Goal: Complete application form: Complete application form

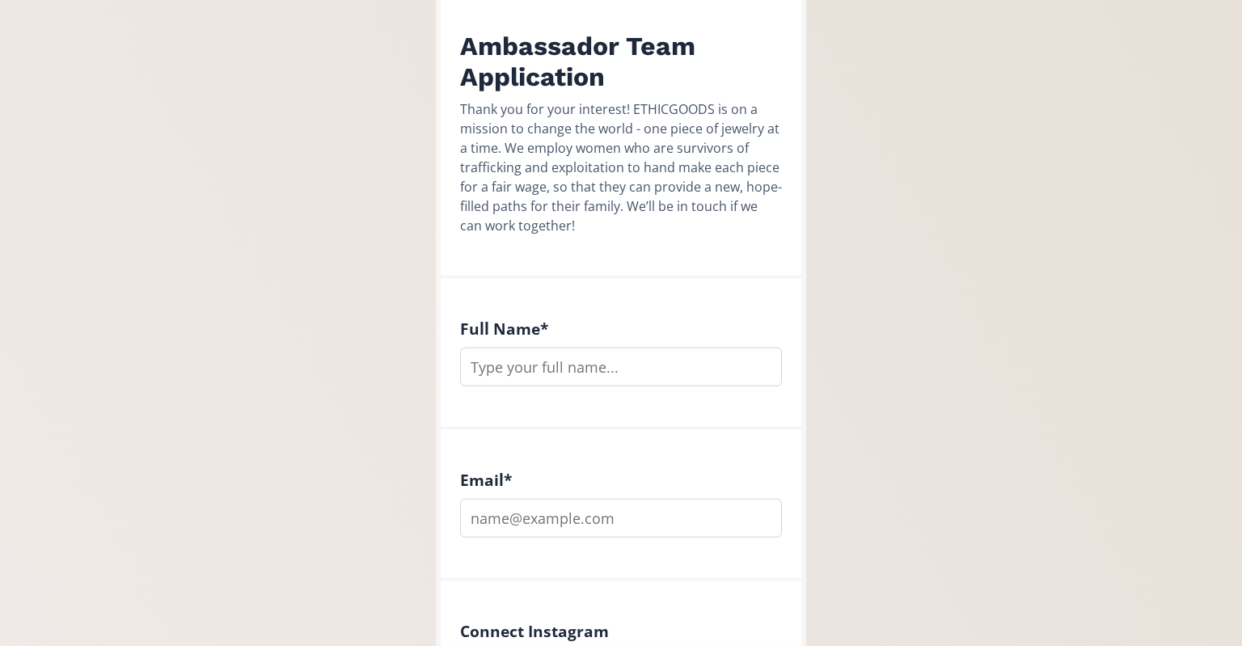
scroll to position [255, 0]
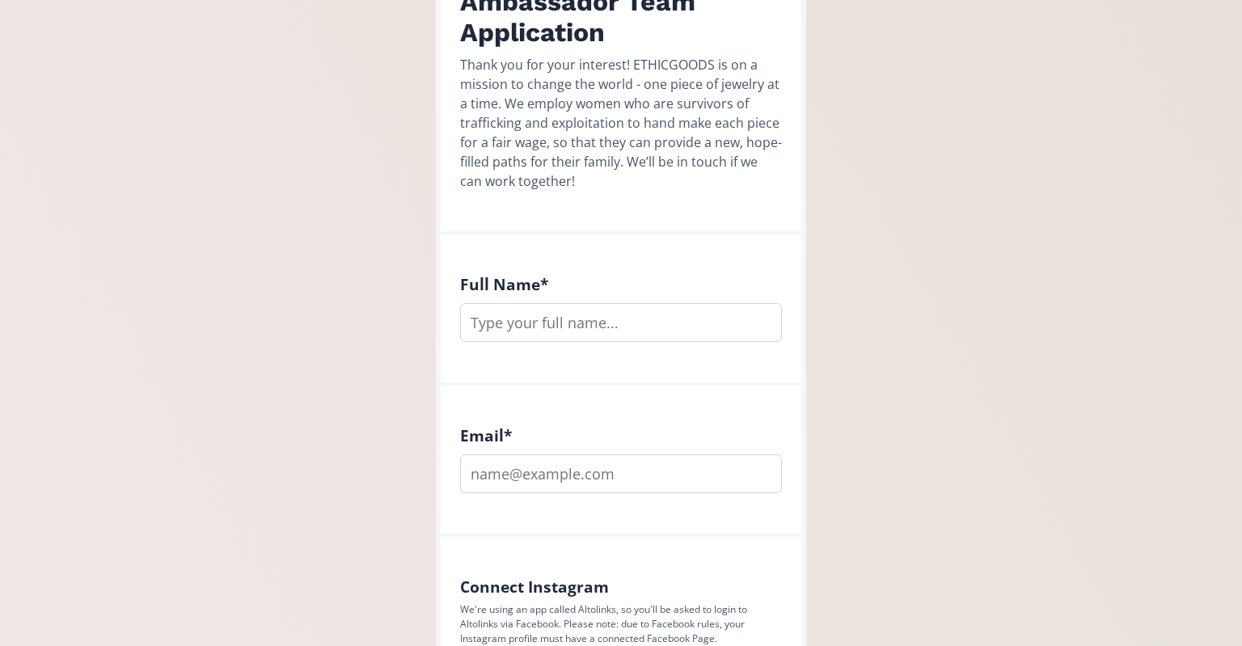
click at [537, 323] on input "text" at bounding box center [621, 322] width 322 height 39
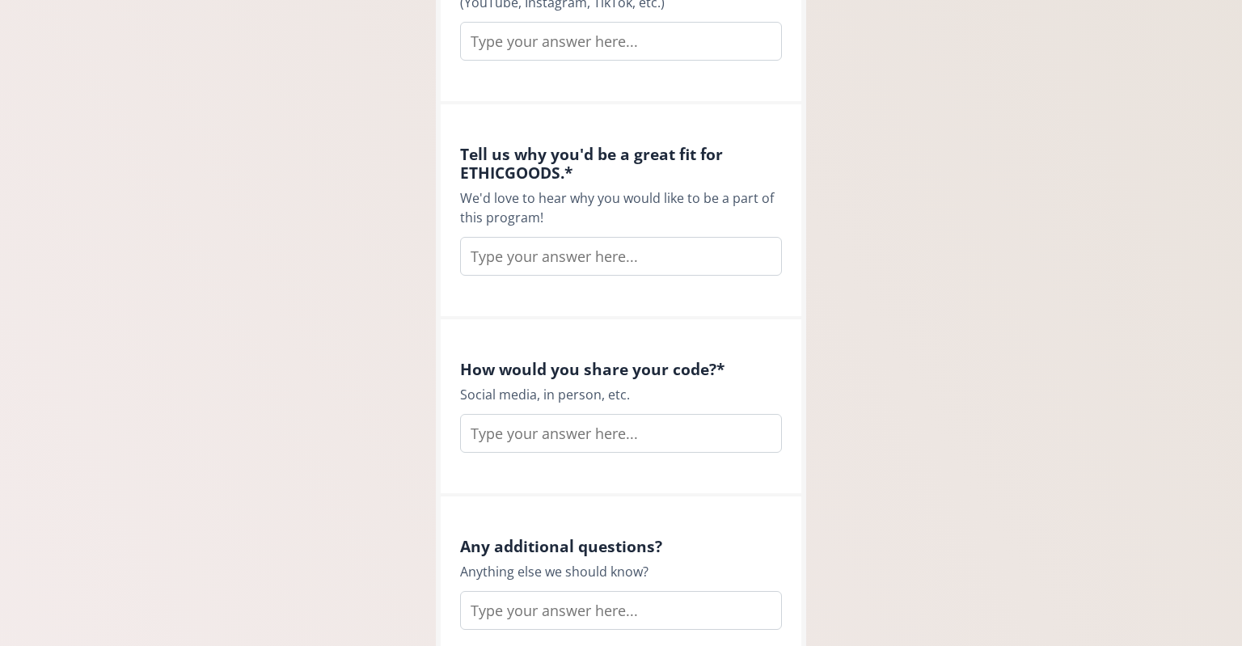
scroll to position [1109, 0]
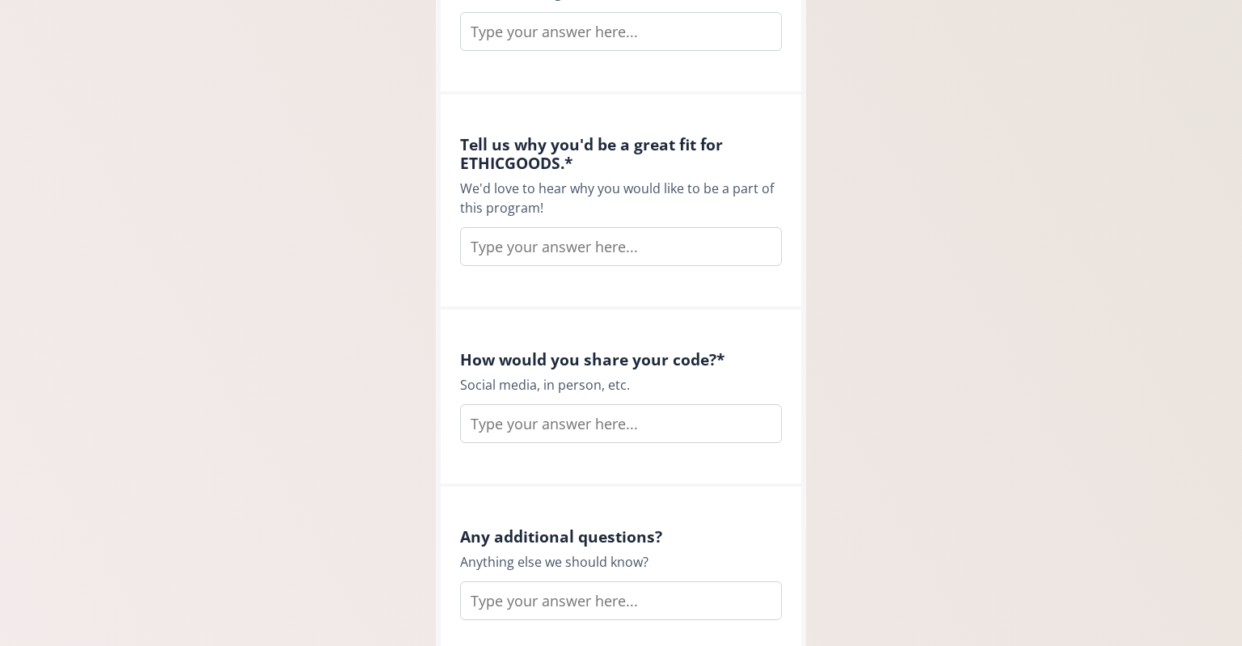
click at [545, 245] on input "text" at bounding box center [621, 246] width 322 height 39
paste input "Fighting human trafficking isn’t just something I talk about — it’s a cause I l…"
type input "Fighting human trafficking isn’t just something I talk about — it’s a cause I l…"
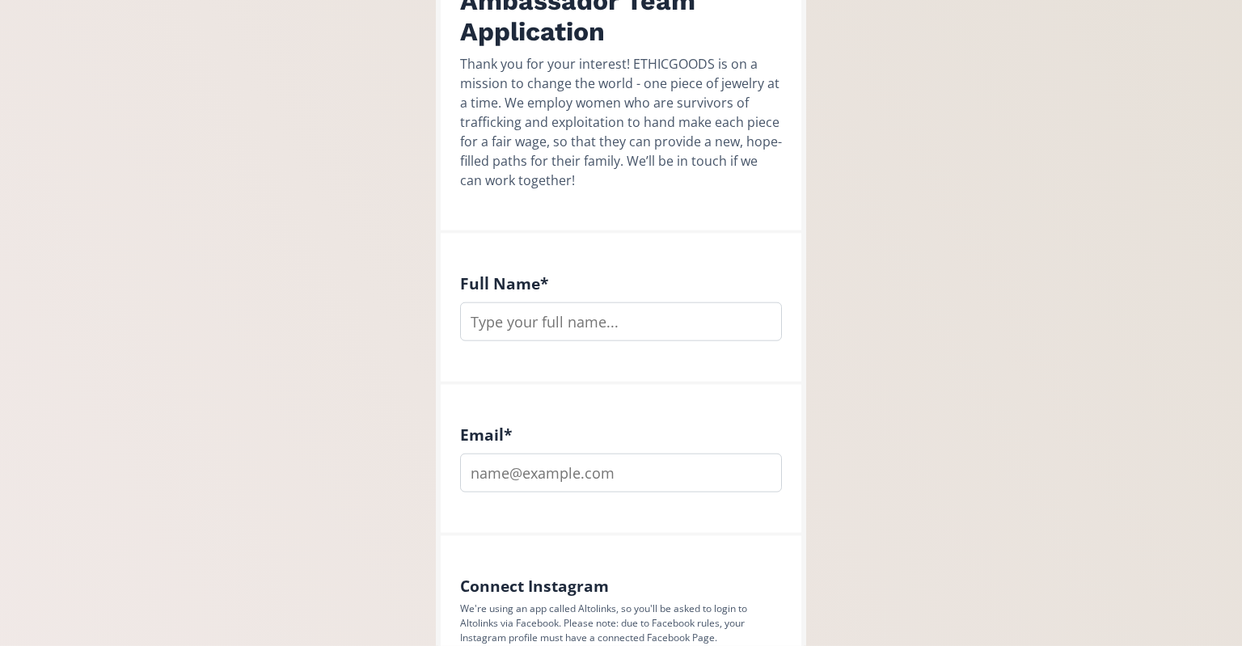
scroll to position [255, 0]
click at [572, 323] on input "text" at bounding box center [621, 322] width 322 height 39
type input "[PERSON_NAME]"
click at [568, 480] on input "email" at bounding box center [621, 473] width 322 height 39
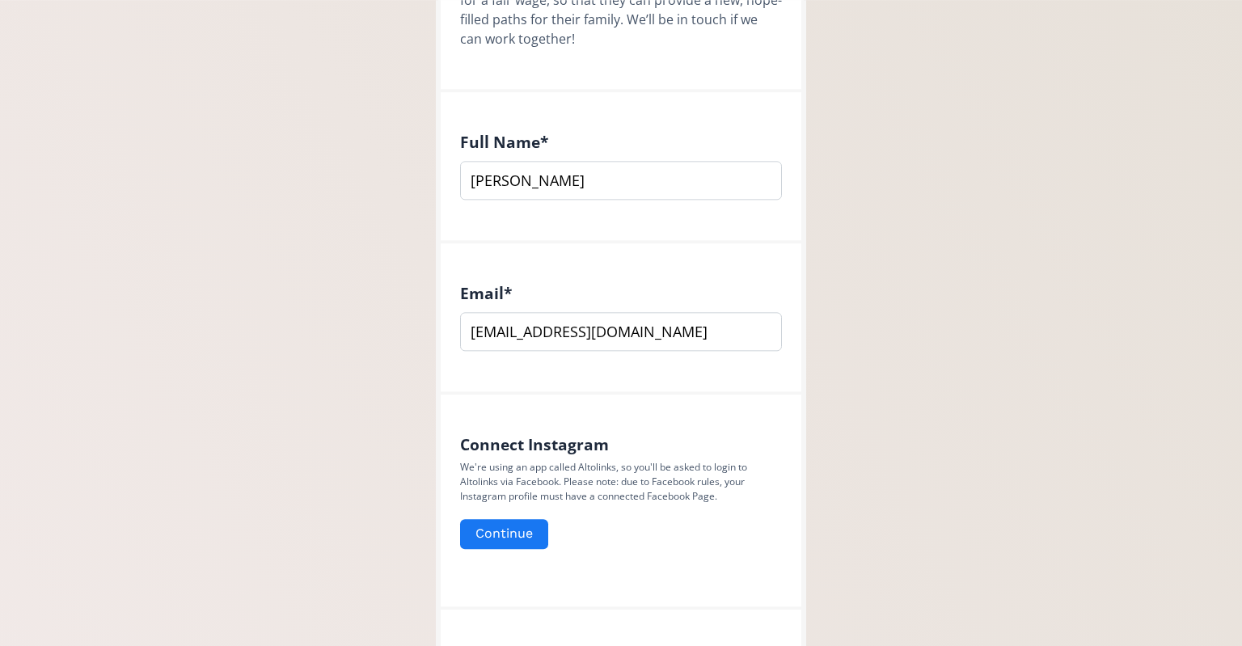
scroll to position [427, 0]
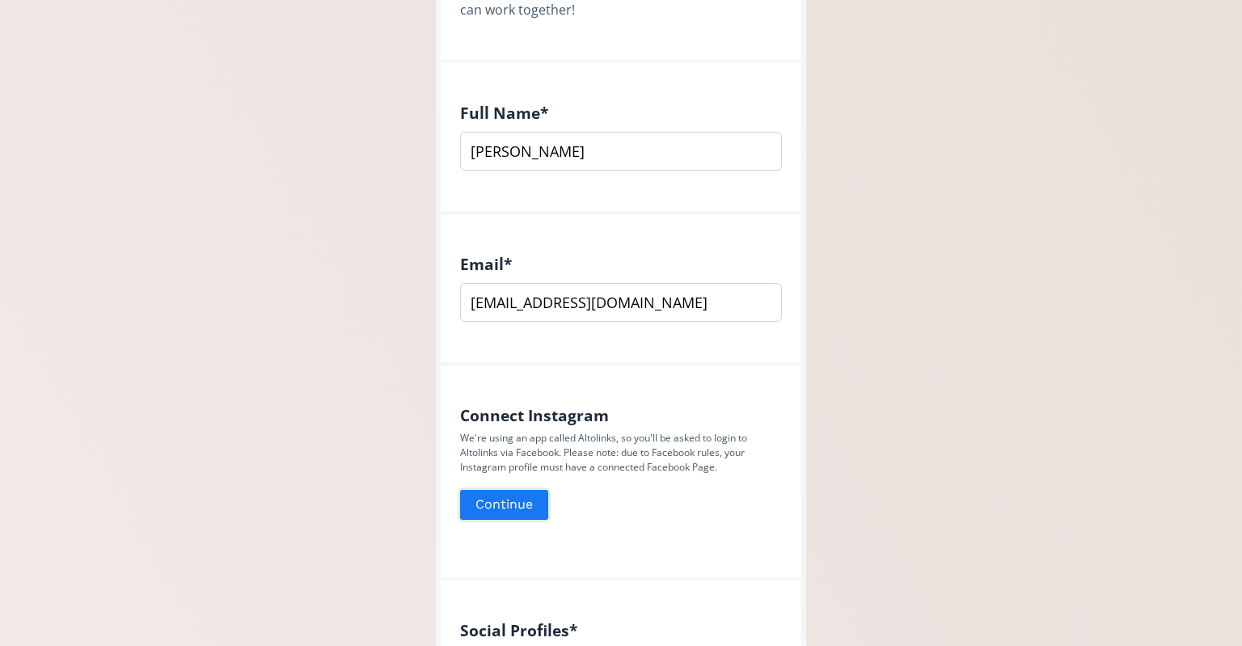
type input "[EMAIL_ADDRESS][DOMAIN_NAME]"
click at [513, 505] on button "Continue" at bounding box center [504, 505] width 93 height 35
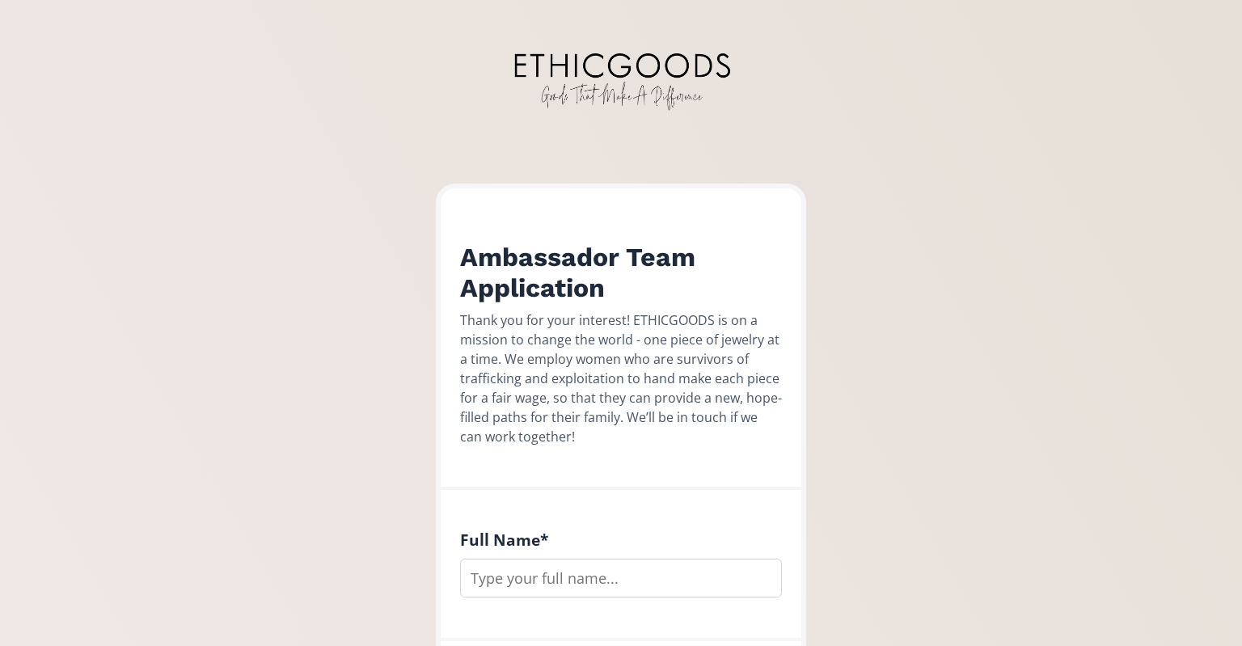
scroll to position [171, 0]
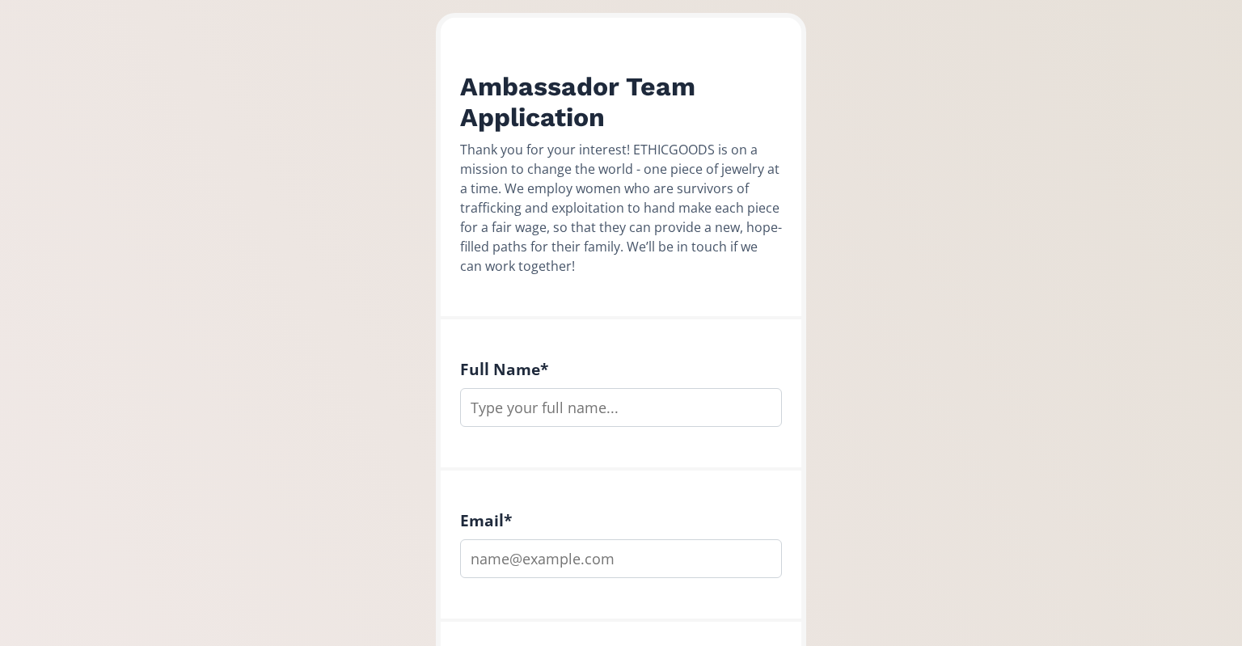
click at [629, 418] on input "text" at bounding box center [621, 407] width 322 height 39
type input "[PERSON_NAME]"
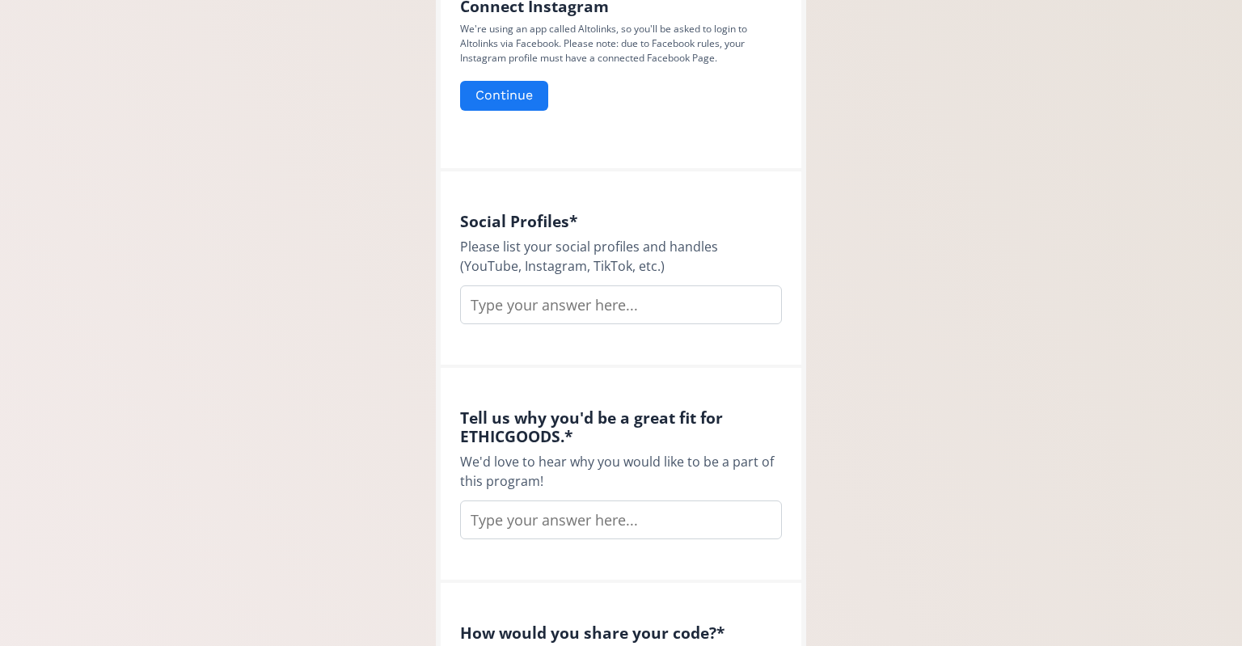
scroll to position [939, 0]
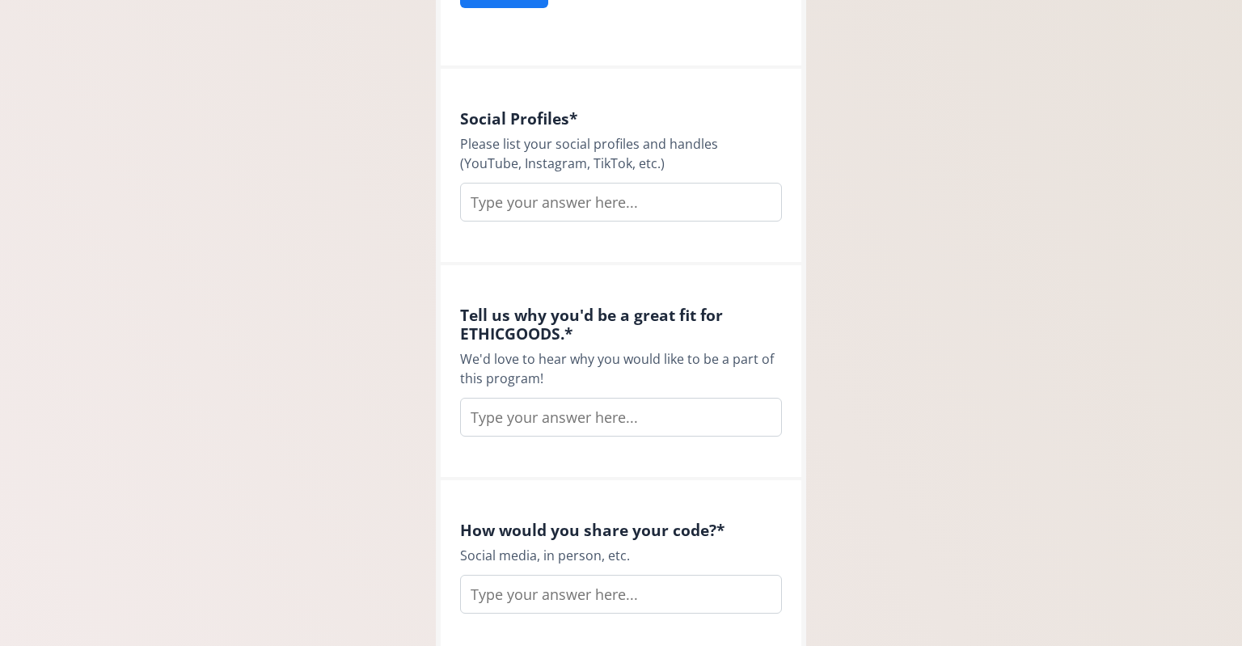
type input "[EMAIL_ADDRESS][DOMAIN_NAME]"
click at [524, 201] on input "text" at bounding box center [621, 202] width 322 height 39
paste input "[URL][DOMAIN_NAME][DOMAIN_NAME]"
type input "[URL][DOMAIN_NAME][DOMAIN_NAME]"
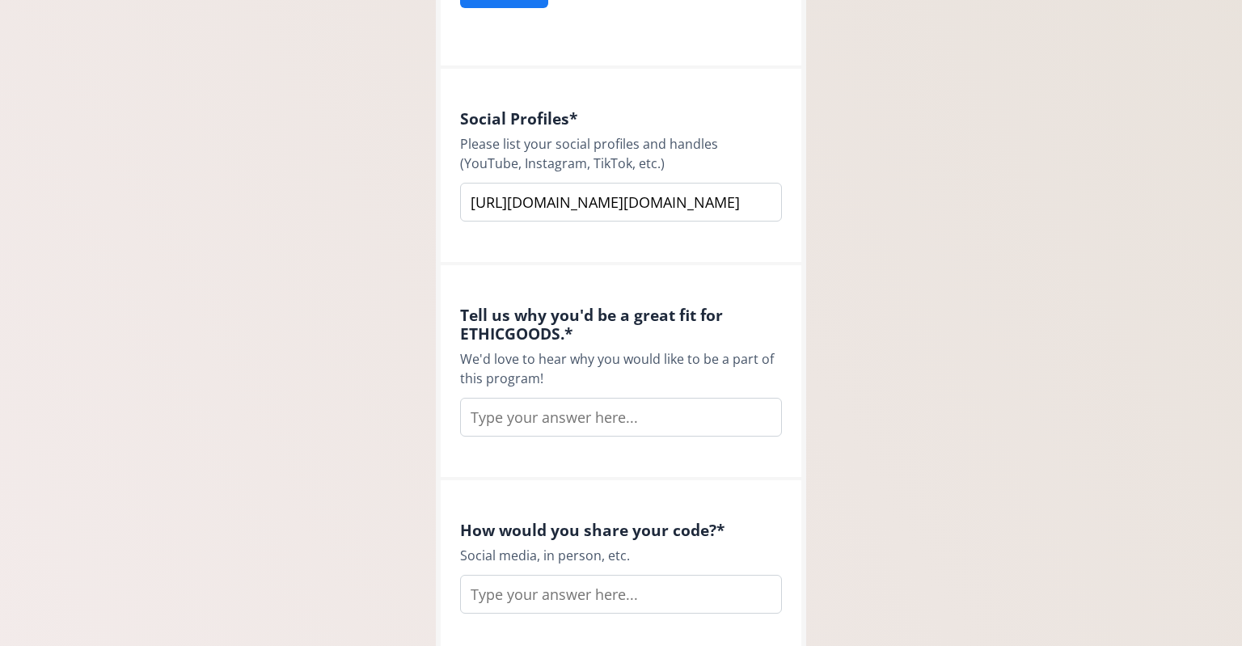
click at [845, 260] on div "Ambassador Team Application Thank you for your interest! ETHICGOODS is on a mis…" at bounding box center [621, 54] width 1266 height 1986
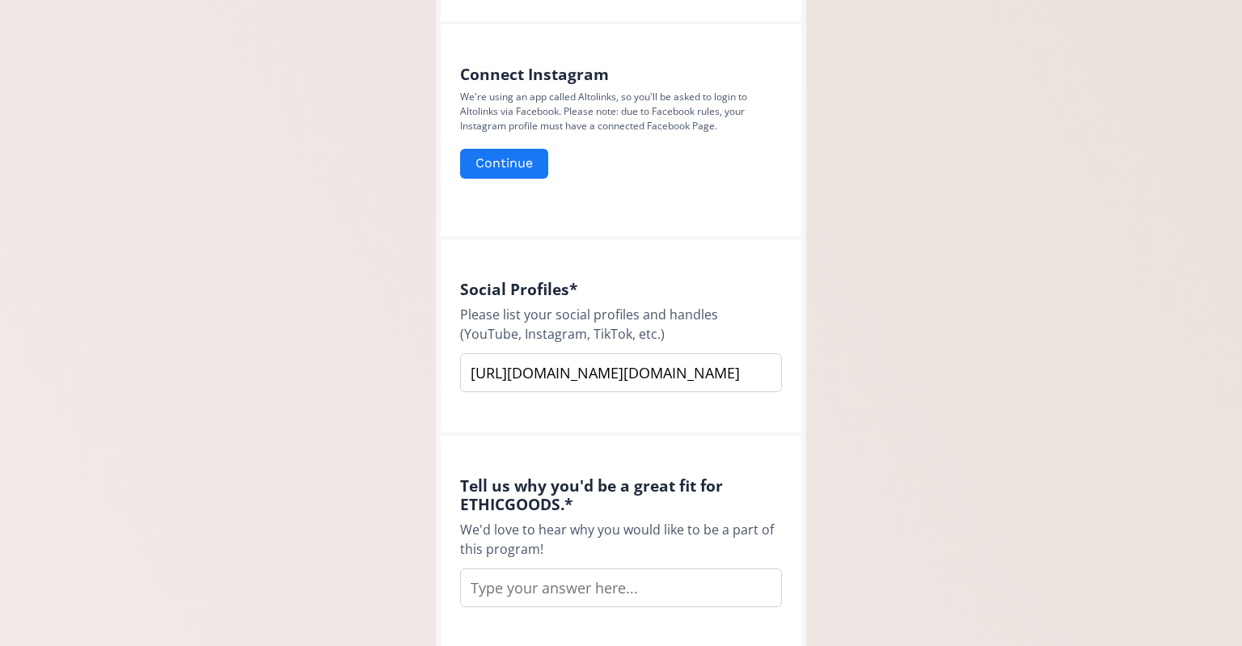
scroll to position [1024, 0]
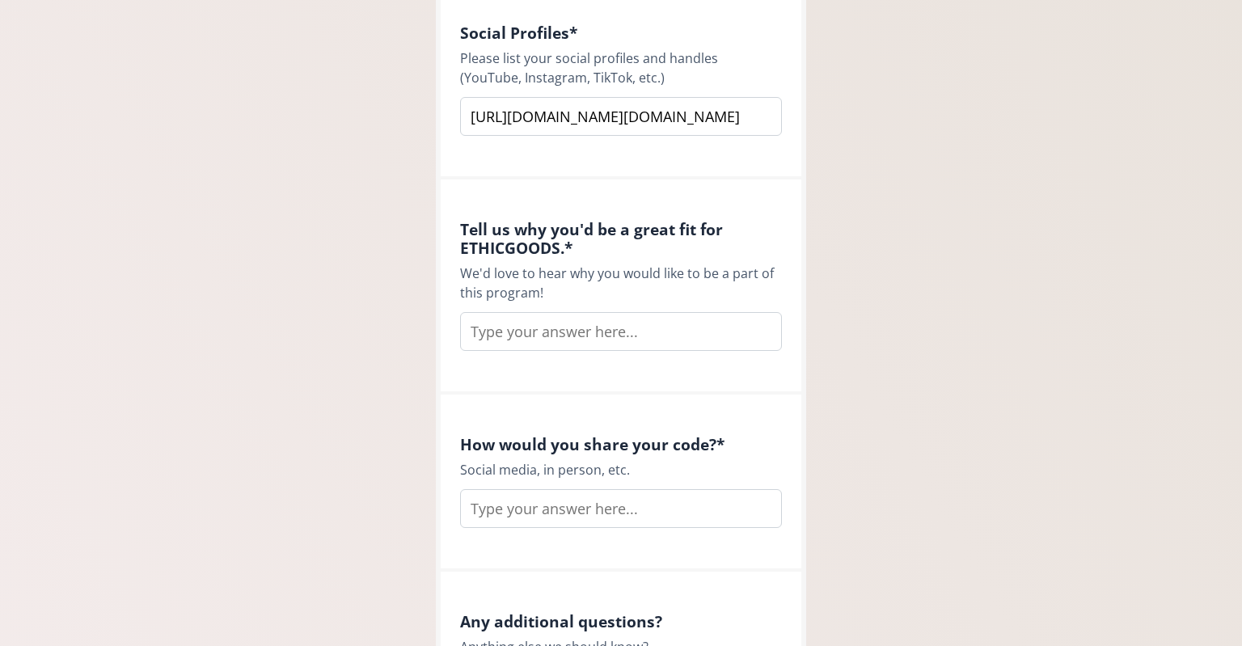
click at [509, 334] on input "text" at bounding box center [621, 331] width 322 height 39
paste input "Fighting human trafficking isn’t just something I talk about — it’s a cause I l…"
type input "Fighting human trafficking isn’t just something I talk about — it’s a cause I l…"
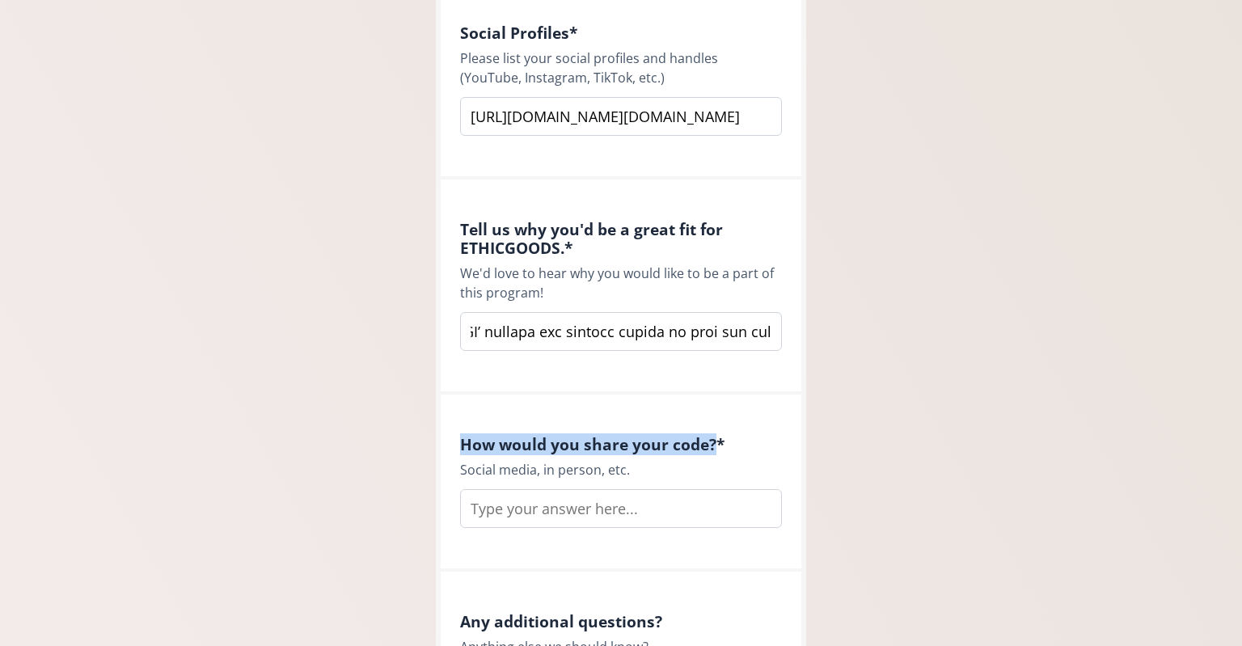
drag, startPoint x: 716, startPoint y: 448, endPoint x: 458, endPoint y: 450, distance: 257.1
click at [458, 450] on div "How would you share your code? * Social media, in person, etc." at bounding box center [621, 483] width 361 height 177
drag, startPoint x: 654, startPoint y: 472, endPoint x: 458, endPoint y: 446, distance: 197.4
click at [458, 446] on div "How would you share your code? * Social media, in person, etc." at bounding box center [621, 483] width 361 height 177
copy div "How would you share your code? * Social media, in person, etc."
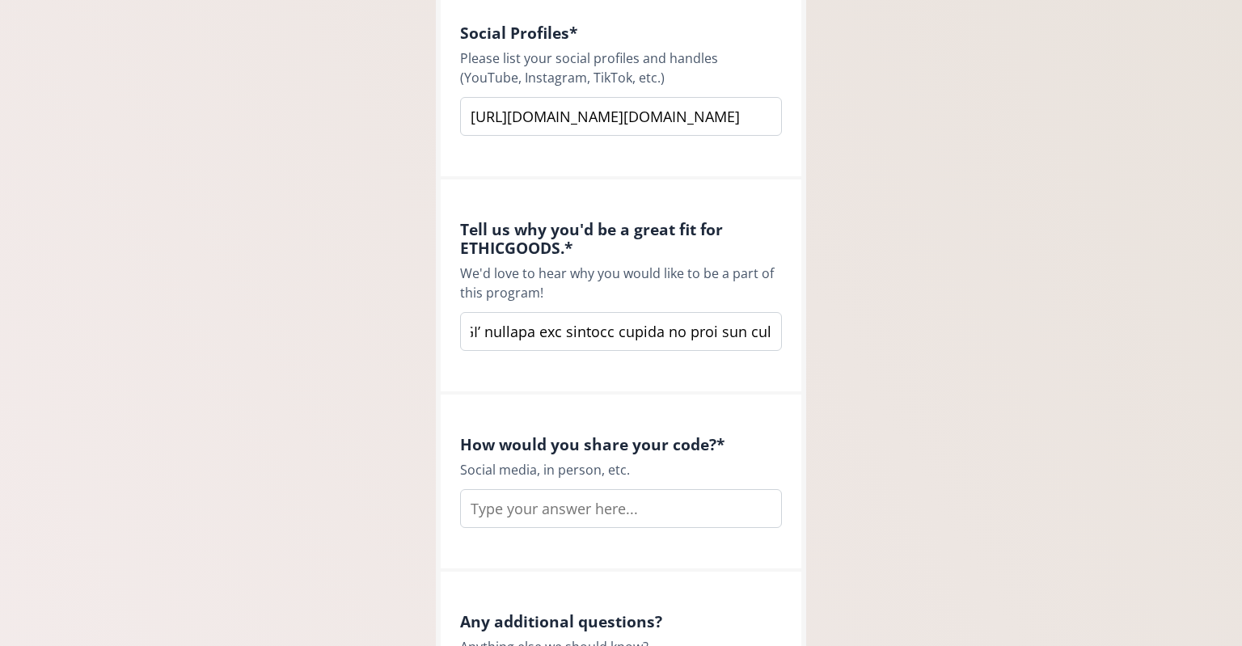
click at [516, 506] on input "text" at bounding box center [621, 508] width 322 height 39
paste input "I wouldn’t just share my code — I’d put it to work! I’d post it on social media…"
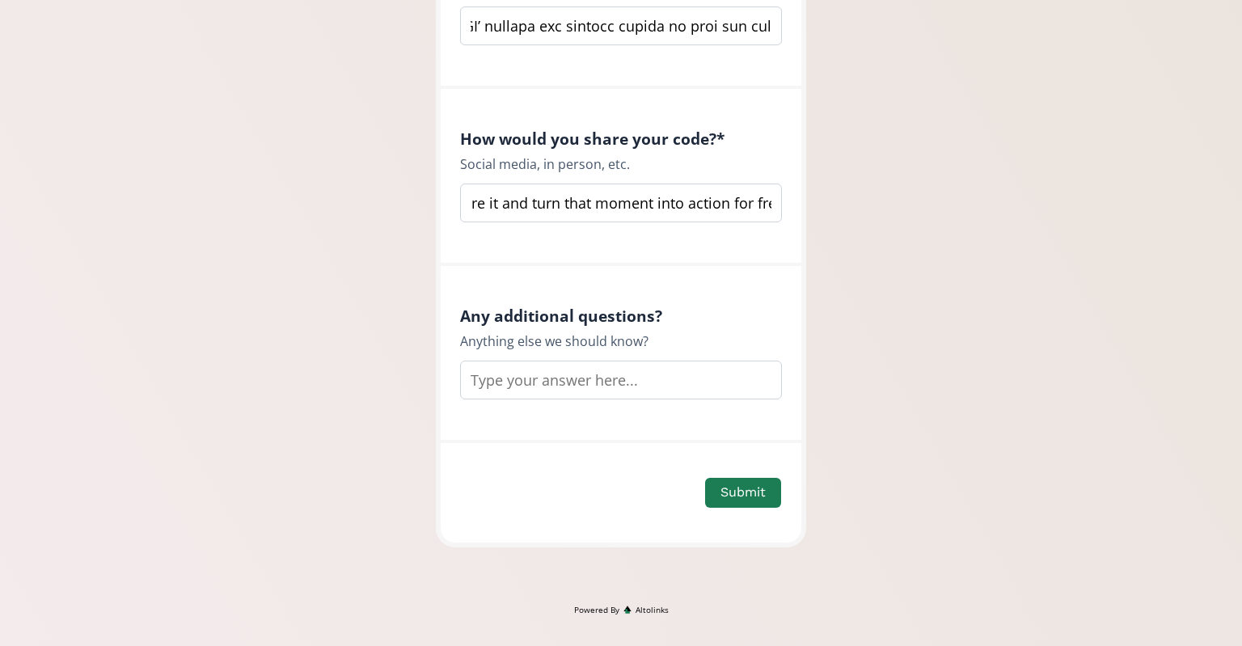
scroll to position [1339, 0]
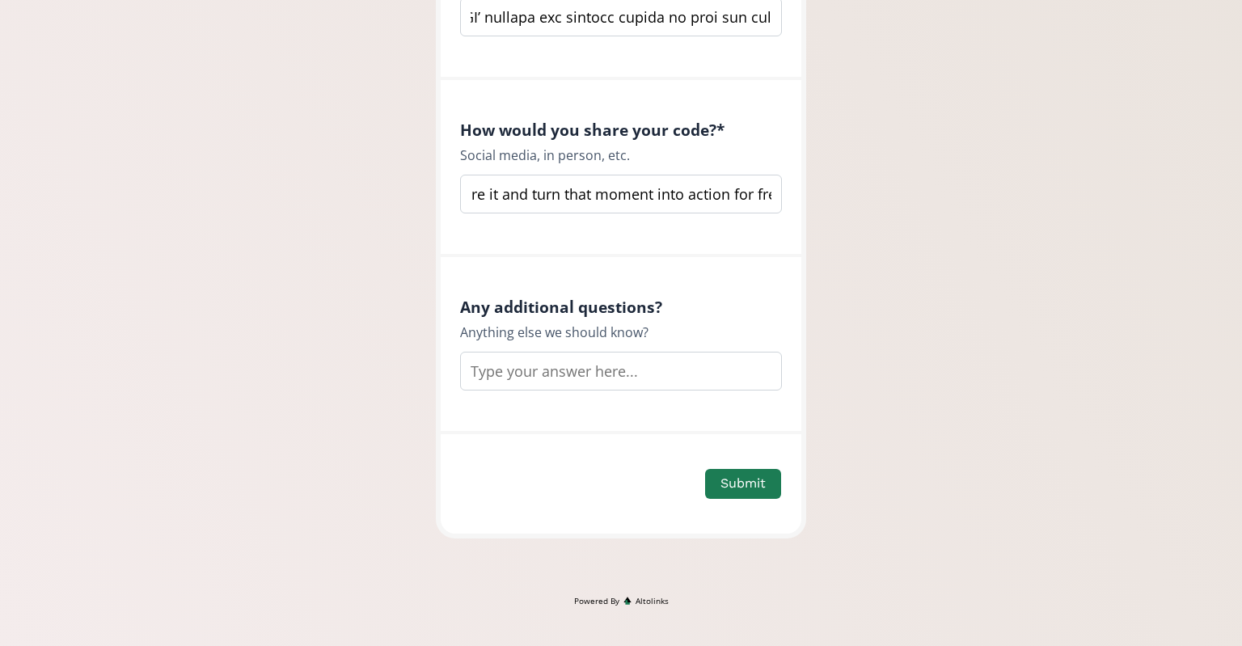
type input "I wouldn’t just share my code — I’d put it to work! I’d post it on social media…"
click at [538, 365] on input "text" at bounding box center [621, 371] width 322 height 39
paste input "My social media presence may not be influencer-level, but I am deeply connected…"
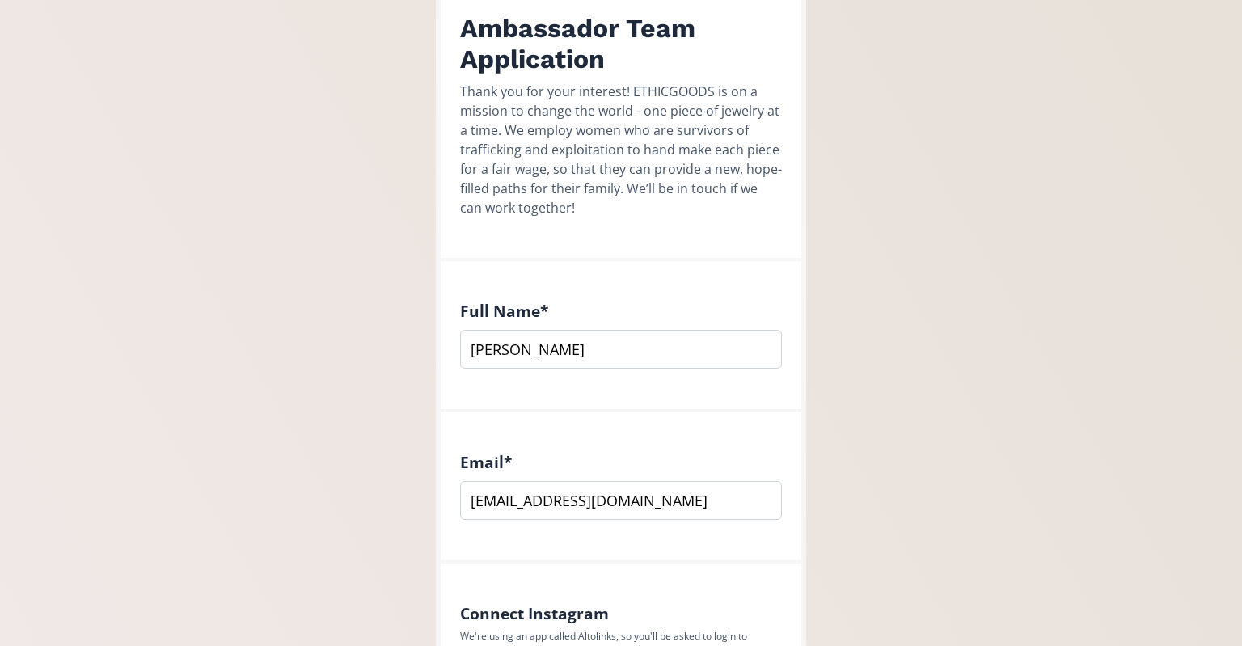
scroll to position [399, 0]
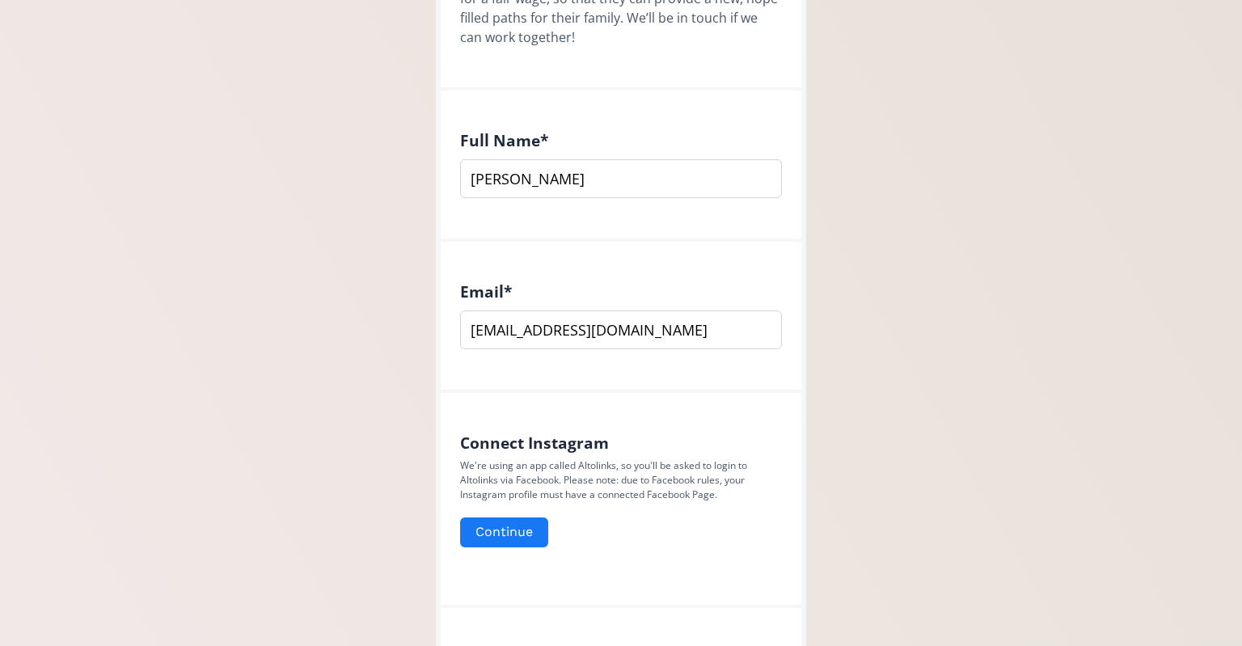
type input "My social media presence may not be influencer-level, but I am deeply connected…"
click at [513, 526] on button "Continue" at bounding box center [504, 532] width 93 height 35
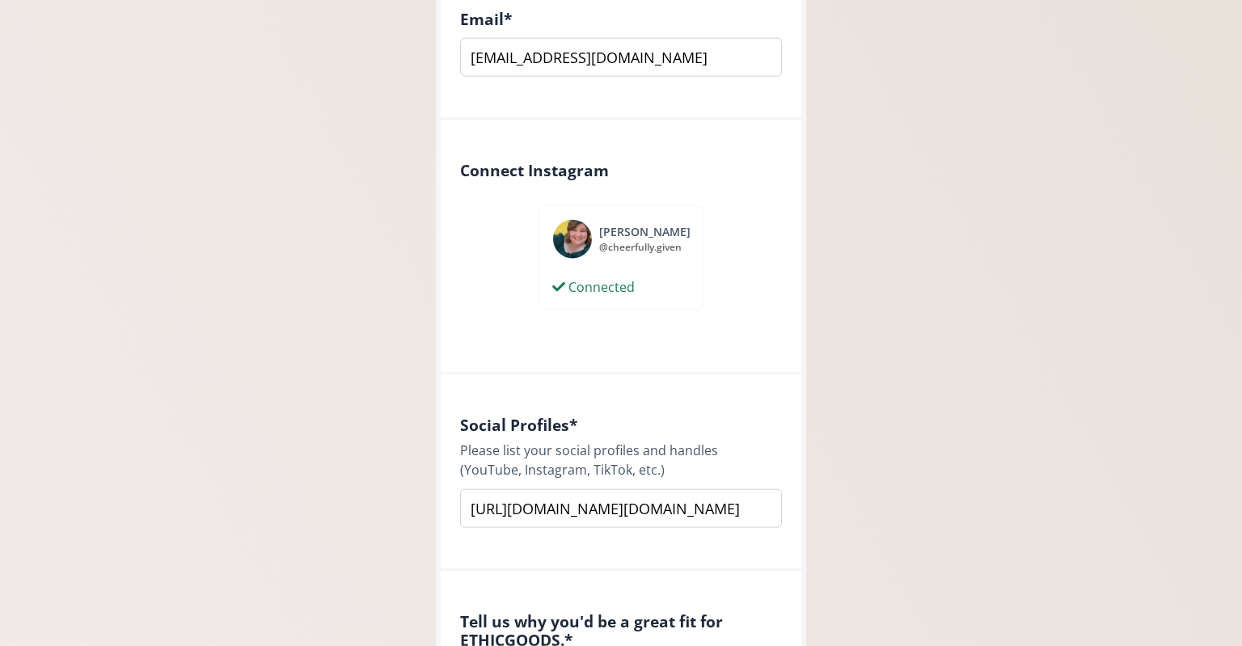
scroll to position [854, 0]
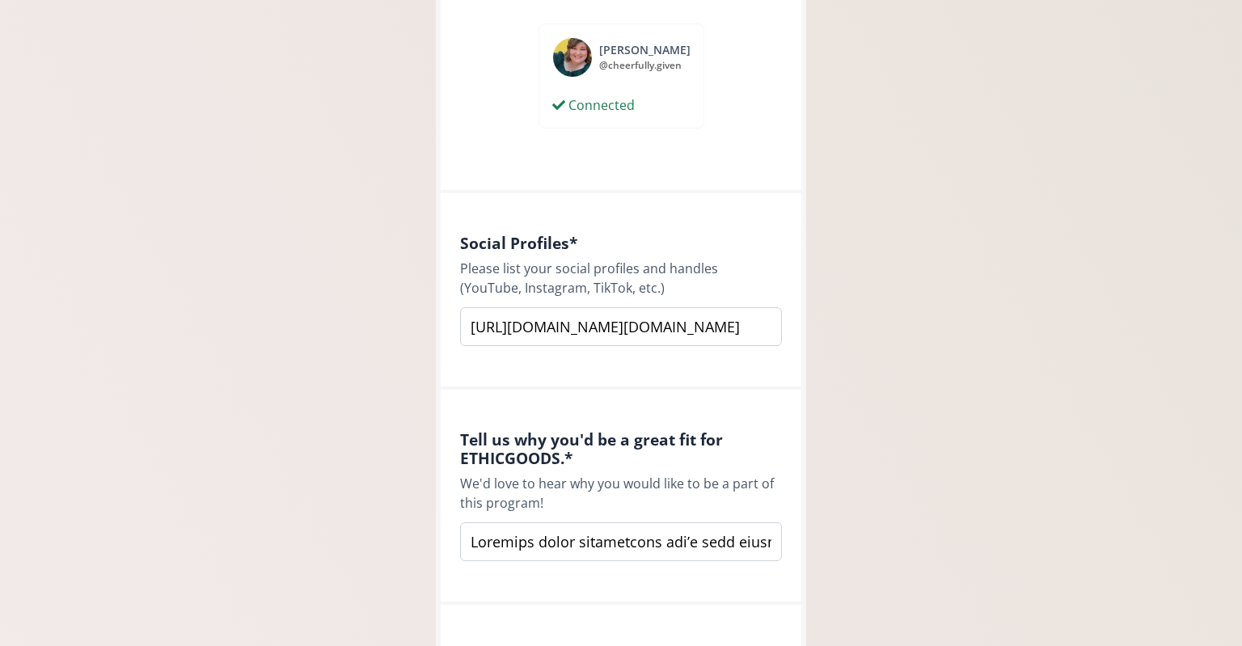
click at [775, 327] on input "[URL][DOMAIN_NAME][DOMAIN_NAME]" at bounding box center [621, 326] width 322 height 39
paste input "[URL][DOMAIN_NAME][PERSON_NAME][DOMAIN_NAME]"
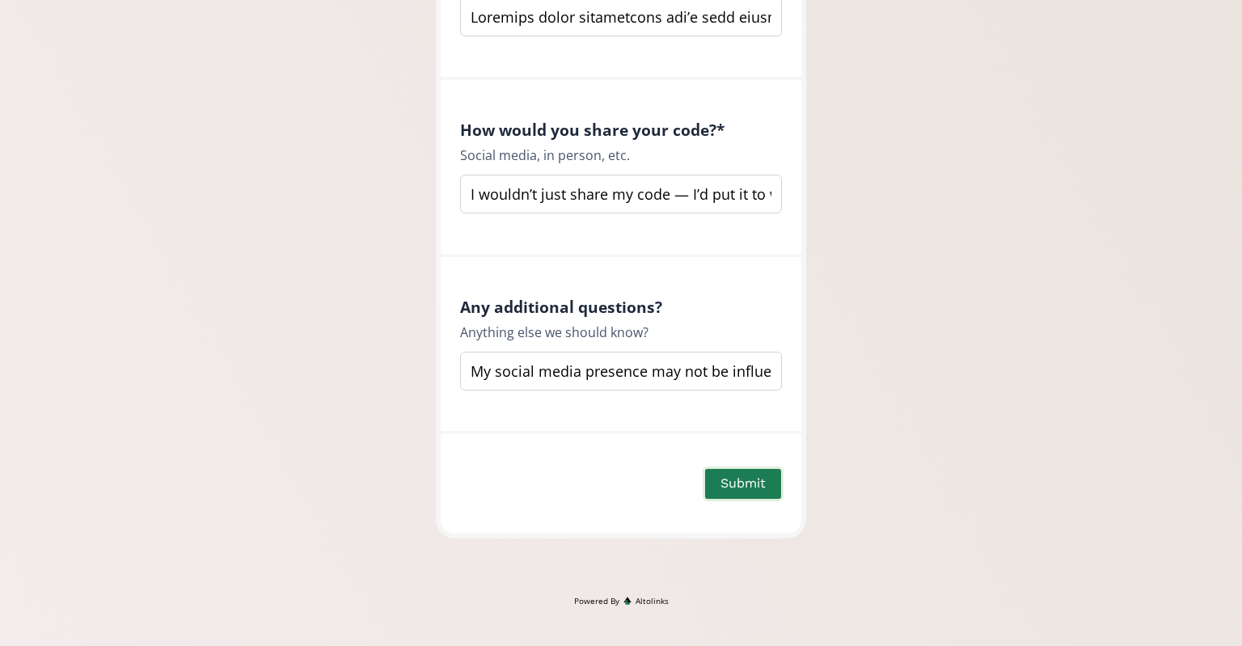
scroll to position [1378, 0]
type input "[URL][DOMAIN_NAME][DOMAIN_NAME], [URL][DOMAIN_NAME][PERSON_NAME][DOMAIN_NAME]"
click at [749, 485] on button "Submit" at bounding box center [743, 484] width 81 height 35
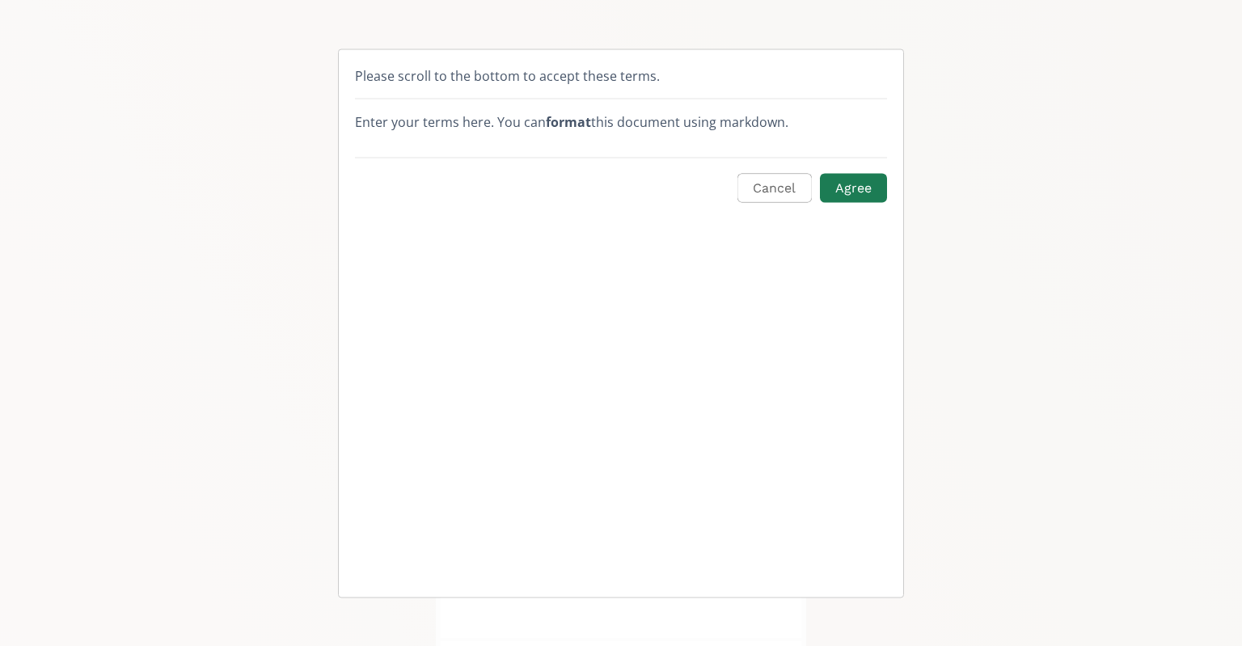
scroll to position [0, 298]
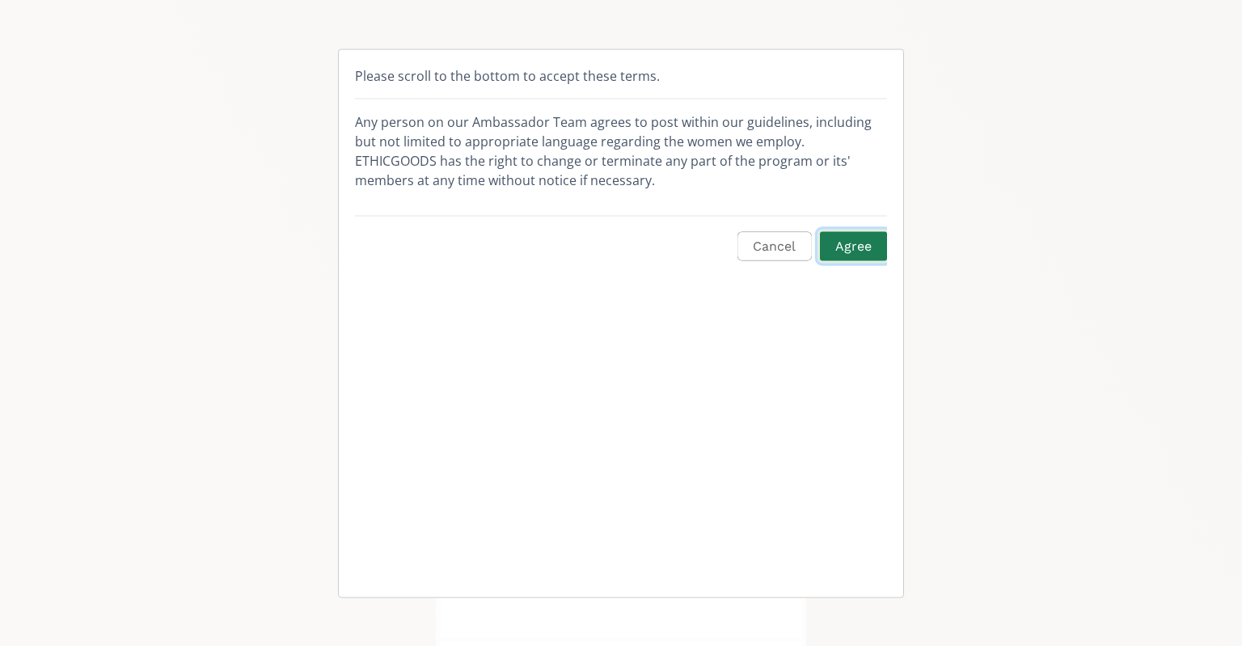
click at [849, 243] on button "Agree" at bounding box center [853, 246] width 72 height 35
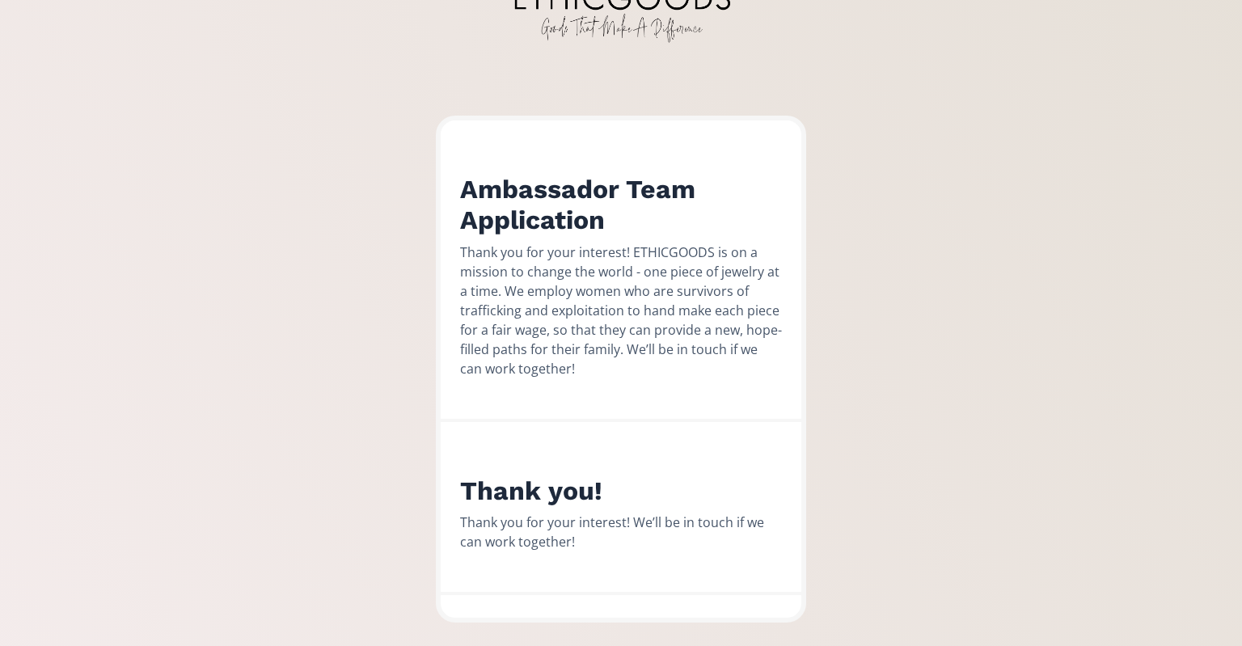
scroll to position [68, 0]
